Goal: Task Accomplishment & Management: Manage account settings

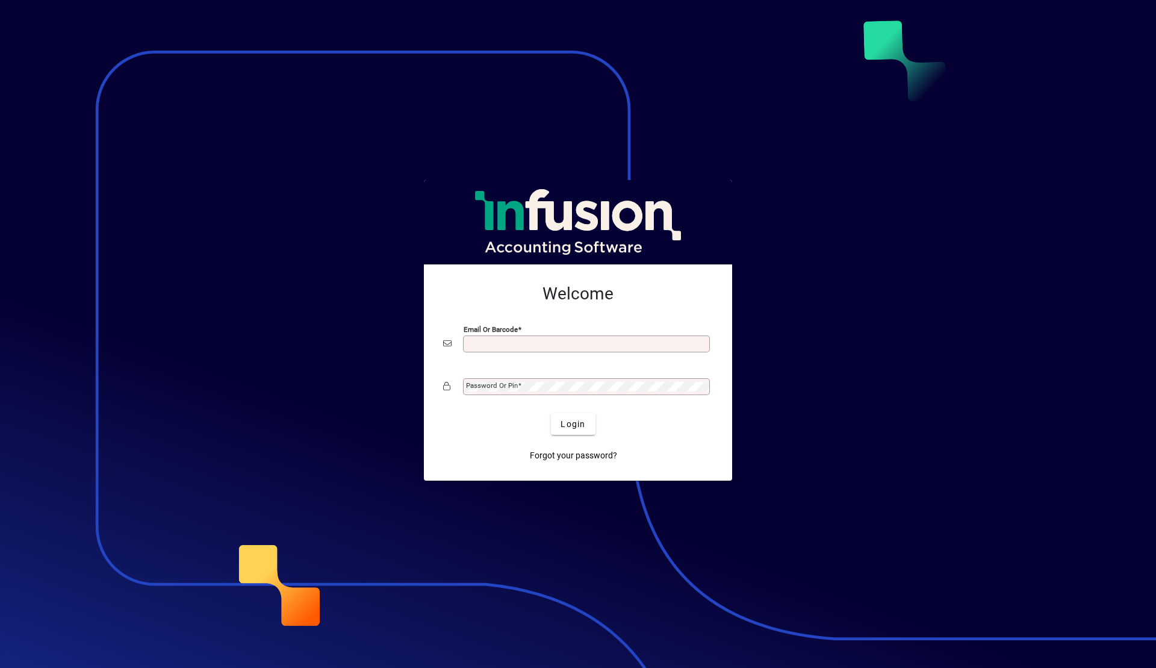
click at [544, 346] on input "Email or Barcode" at bounding box center [587, 344] width 243 height 10
type input "**********"
click at [551, 413] on button "Login" at bounding box center [573, 424] width 44 height 22
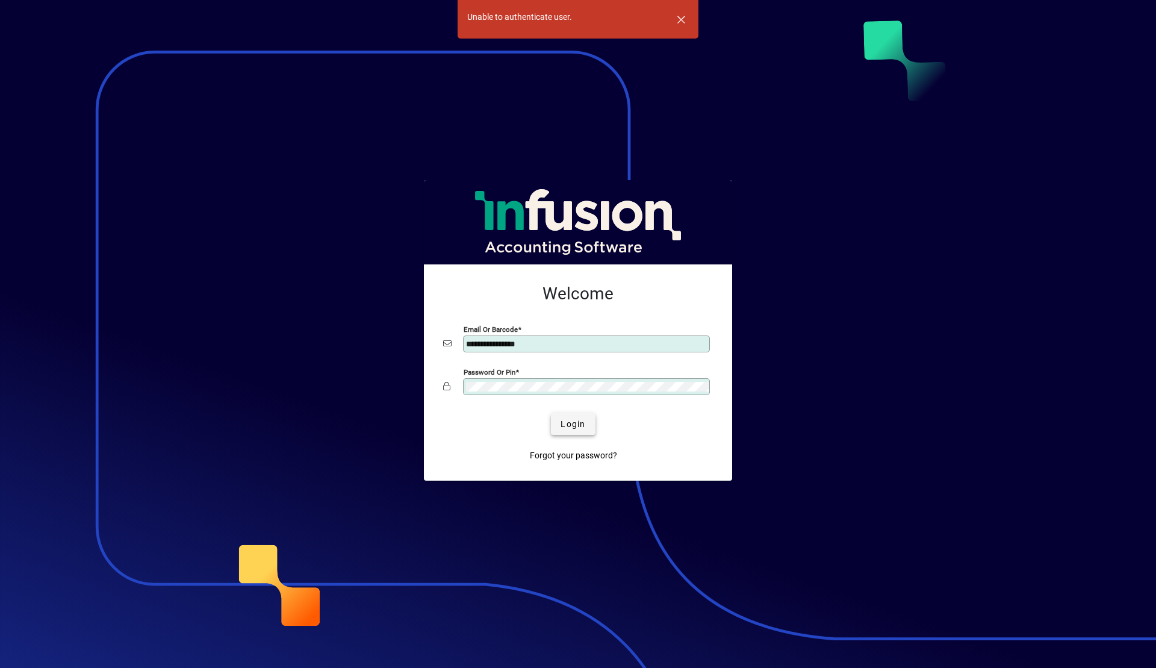
click at [565, 421] on span "Login" at bounding box center [572, 424] width 25 height 13
click at [581, 424] on span "Login" at bounding box center [572, 424] width 25 height 13
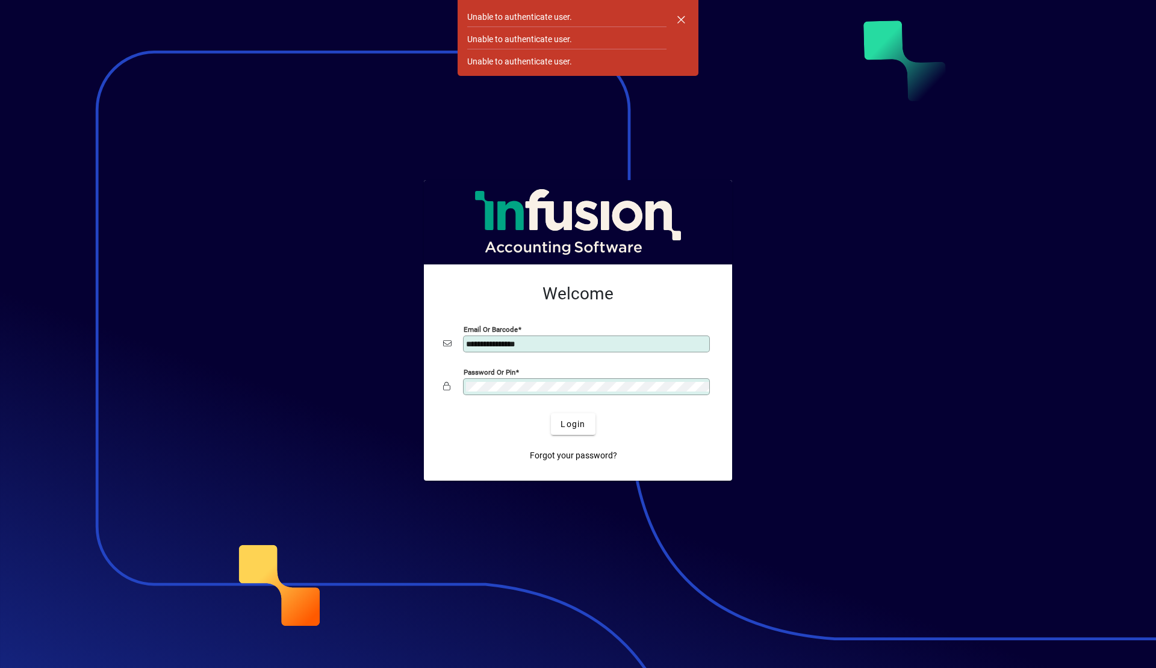
click at [551, 413] on button "Login" at bounding box center [573, 424] width 44 height 22
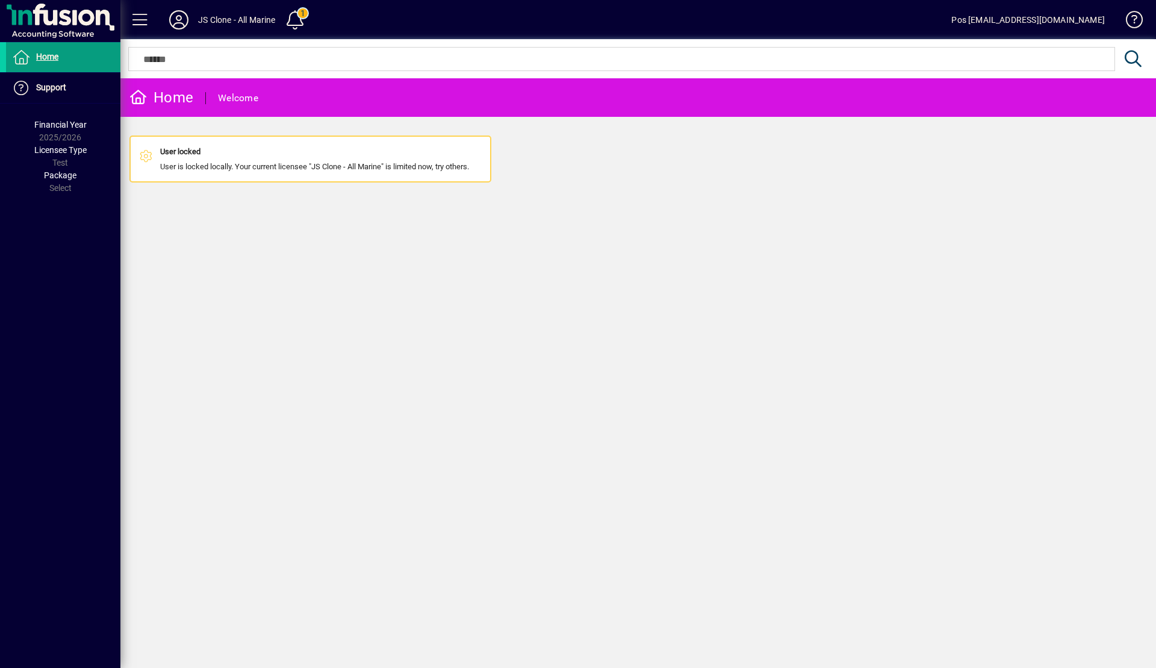
click at [240, 25] on div "JS Clone - All Marine" at bounding box center [237, 19] width 78 height 19
click at [237, 14] on div "JS Clone - All Marine" at bounding box center [237, 19] width 78 height 19
click at [185, 13] on icon at bounding box center [179, 19] width 24 height 19
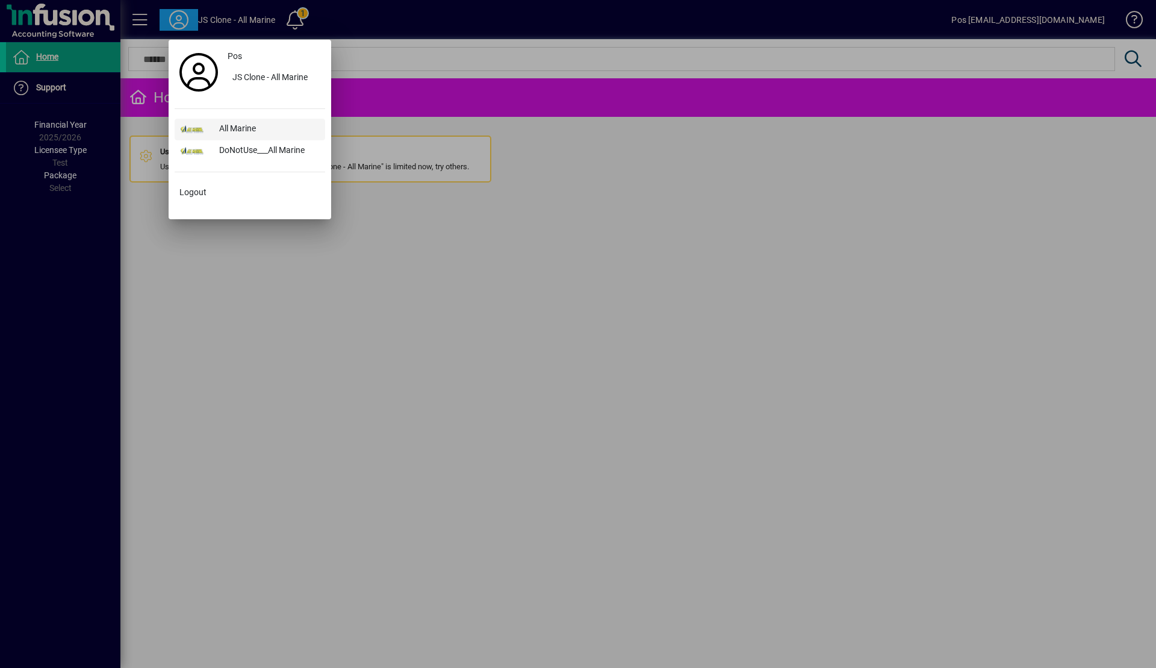
click at [240, 123] on div "All Marine" at bounding box center [267, 130] width 116 height 22
